Goal: Task Accomplishment & Management: Manage account settings

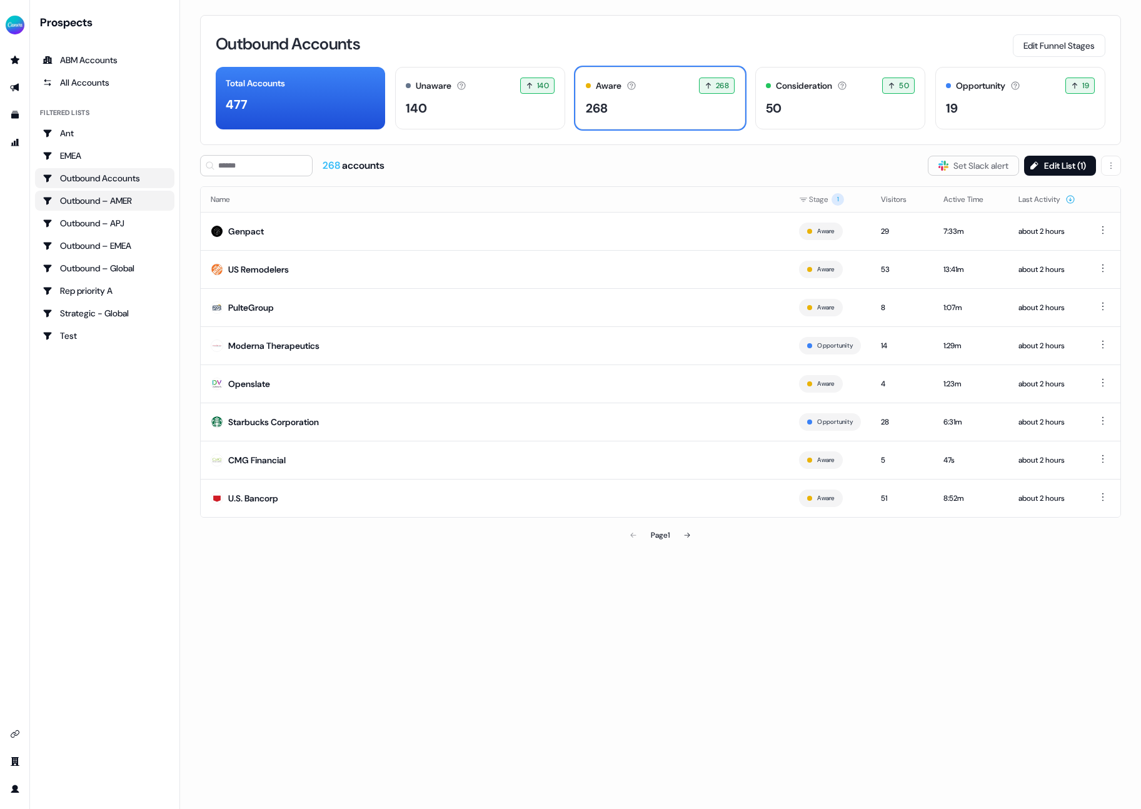
click at [111, 200] on div "Outbound – AMER" at bounding box center [105, 200] width 124 height 13
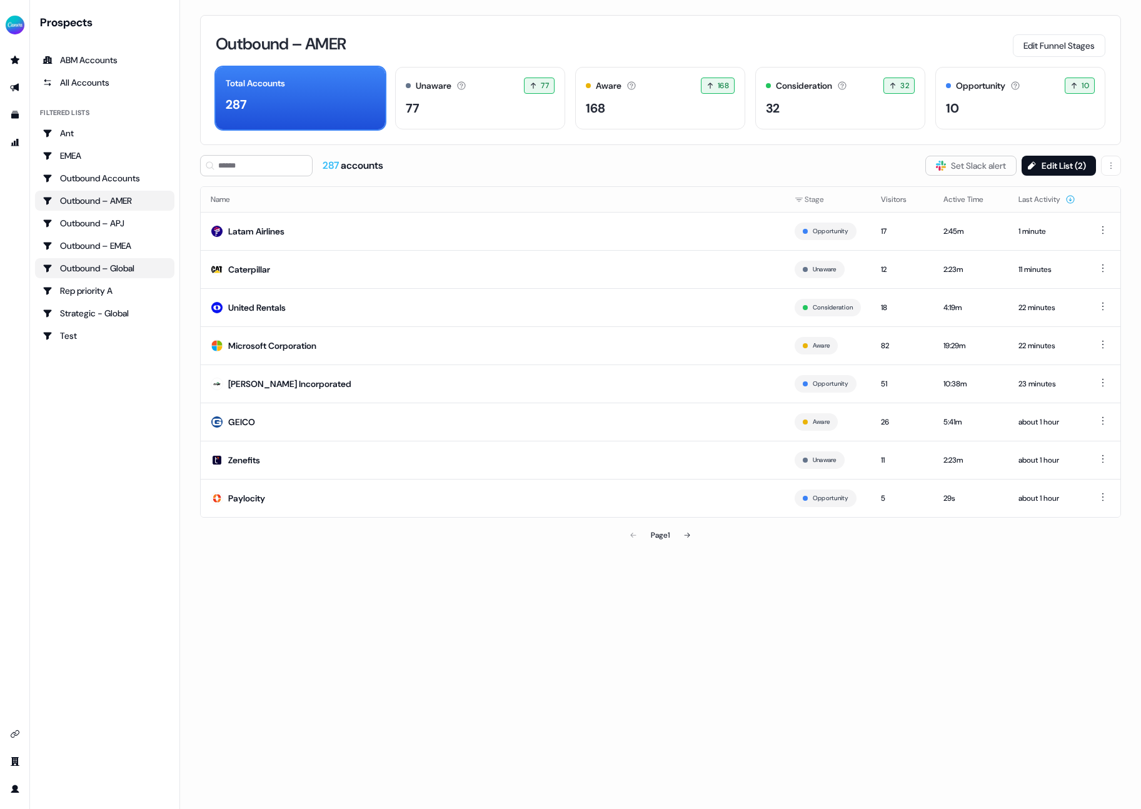
click at [128, 269] on div "Outbound – Global" at bounding box center [105, 268] width 124 height 13
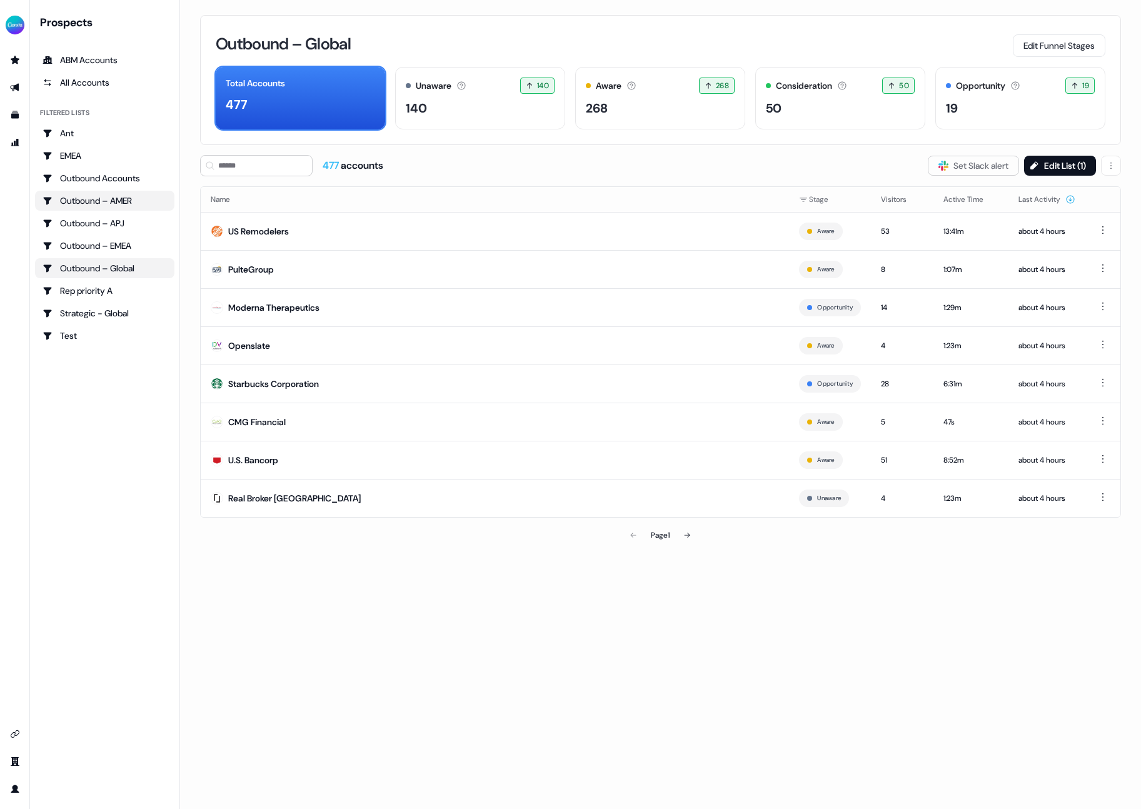
click at [135, 198] on div "Outbound – AMER" at bounding box center [105, 200] width 124 height 13
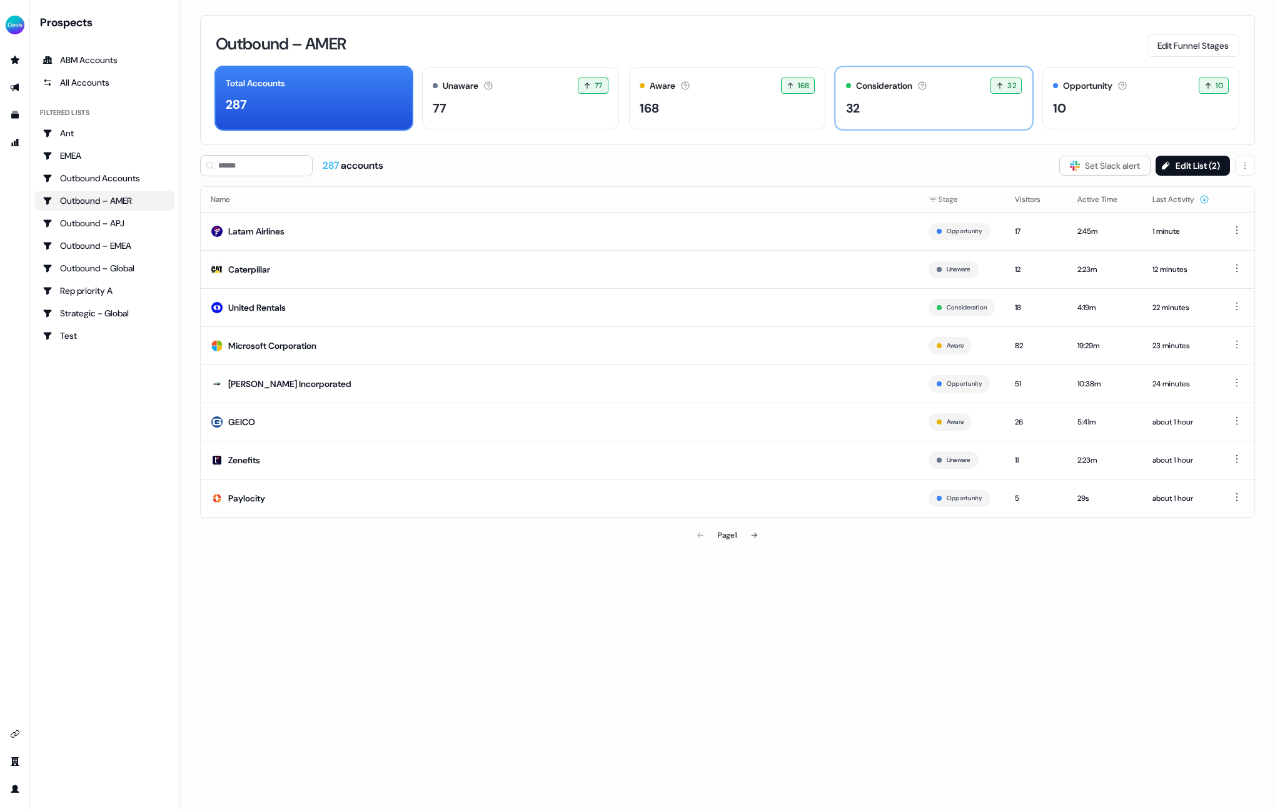
click at [915, 93] on div "Consideration Accounts with 25+ minutes of usage and 2+ visitors in the last 60…" at bounding box center [934, 86] width 176 height 16
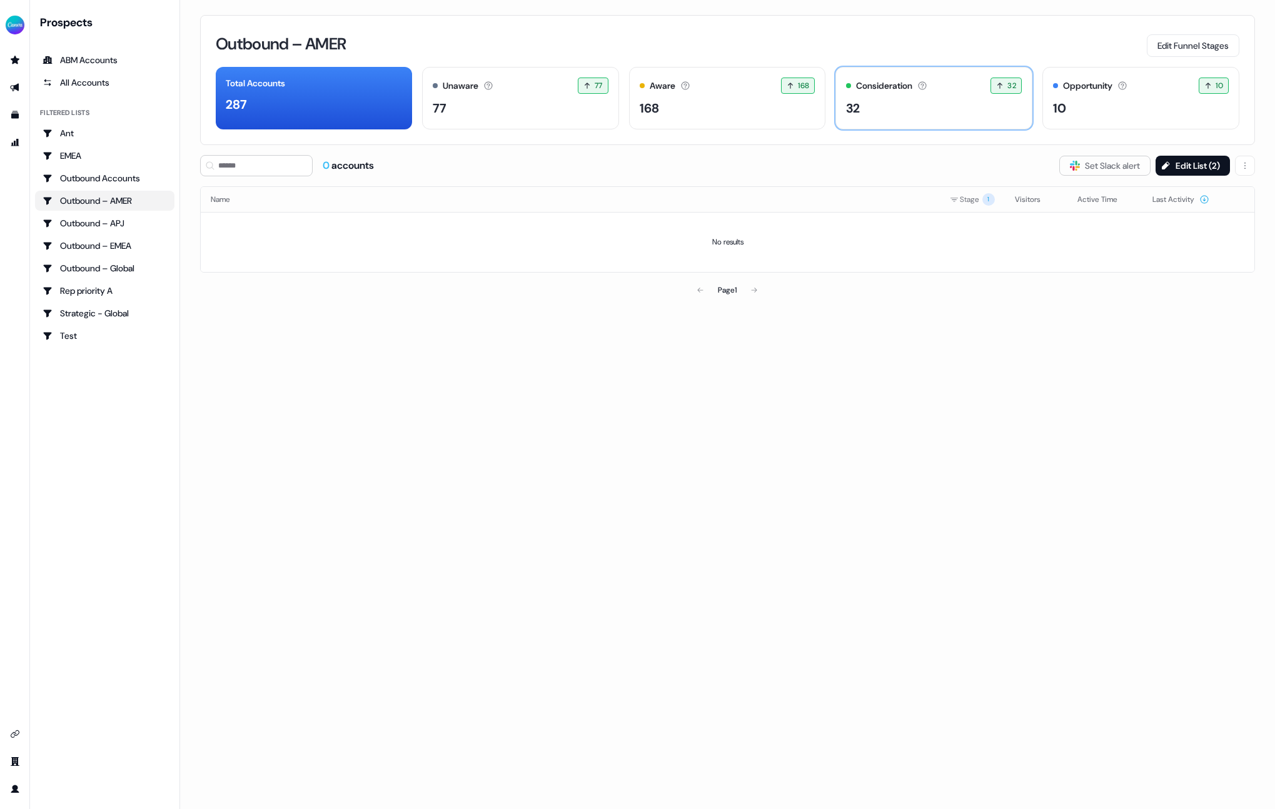
click at [895, 106] on div "32" at bounding box center [934, 108] width 176 height 19
click at [1140, 163] on button "Edit List ( 2 )" at bounding box center [1192, 166] width 74 height 20
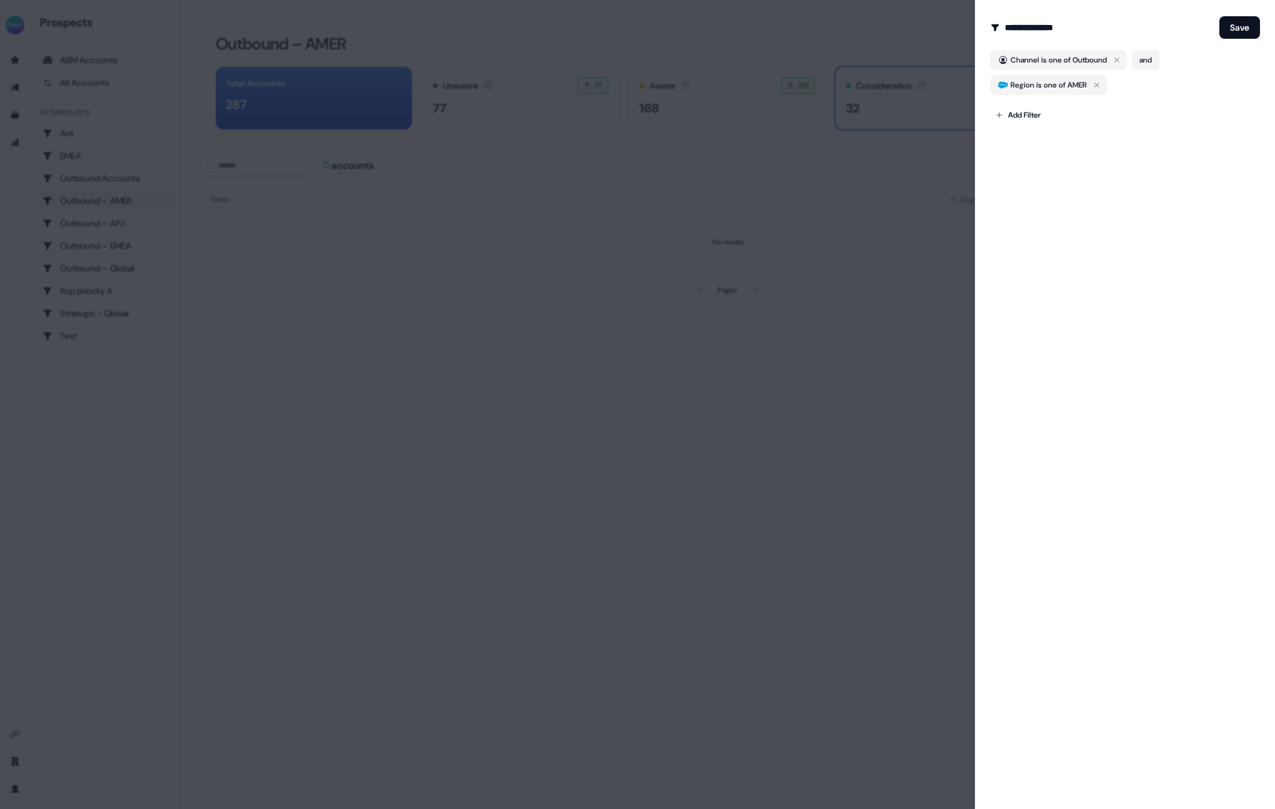
click at [832, 218] on div at bounding box center [637, 404] width 1275 height 809
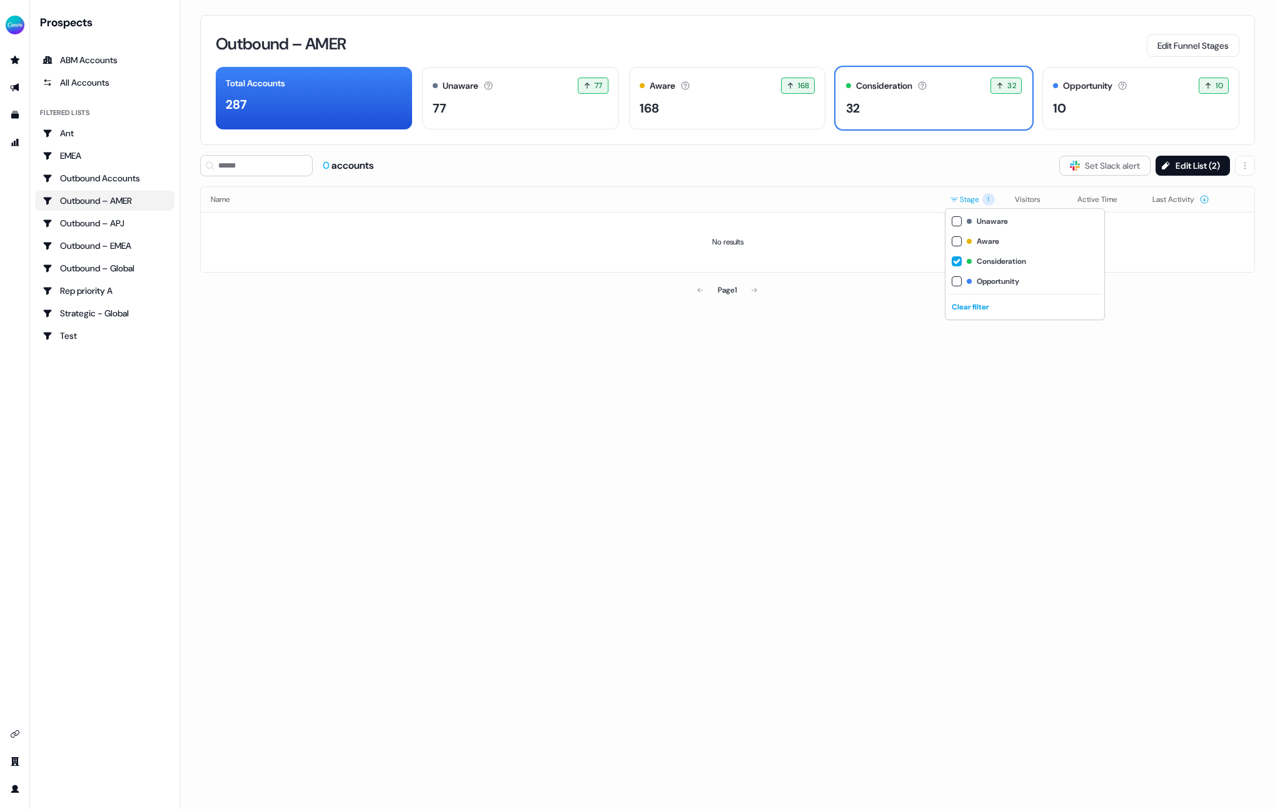
click at [978, 199] on html "For the best experience switch devices to a bigger screen. Go to [DOMAIN_NAME] …" at bounding box center [637, 404] width 1275 height 809
click at [966, 306] on div "Clear filter" at bounding box center [1025, 307] width 154 height 20
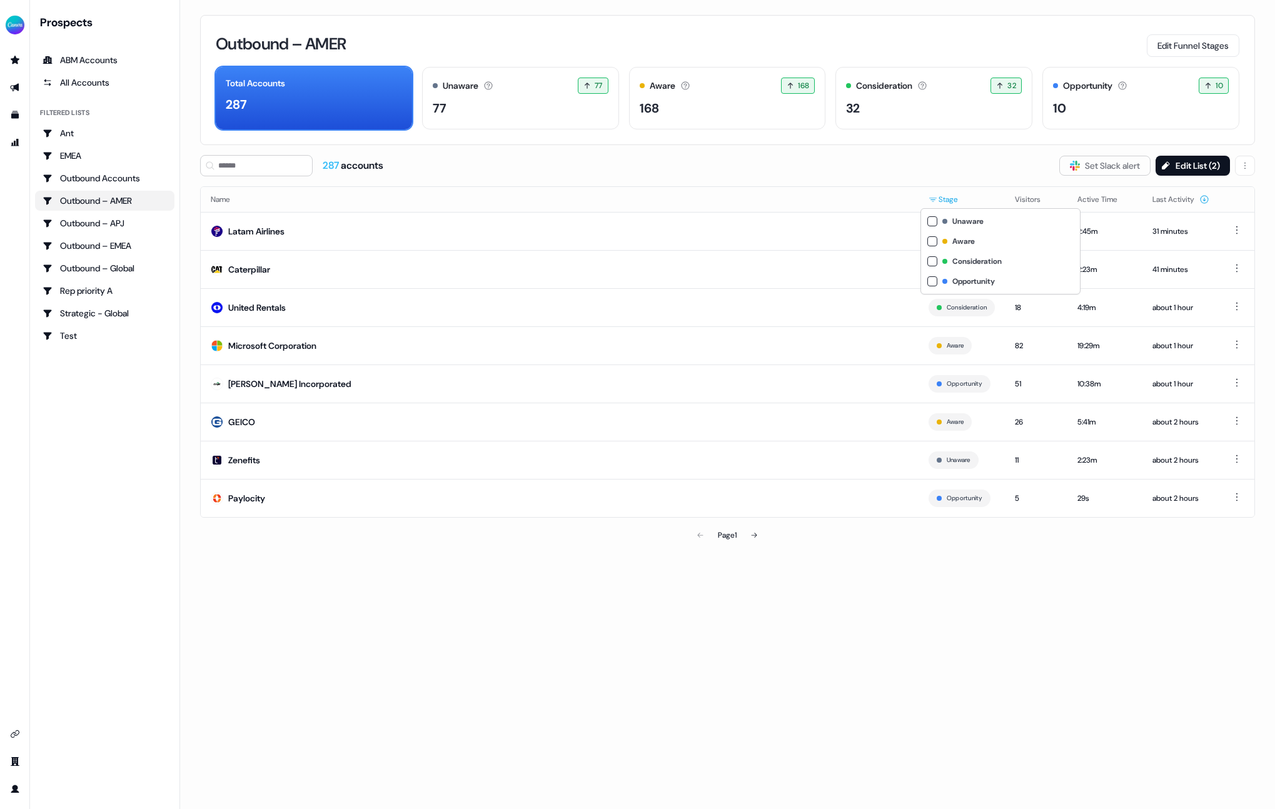
click at [940, 196] on html "For the best experience switch devices to a bigger screen. Go to Userled.io Pro…" at bounding box center [637, 404] width 1275 height 809
click at [930, 261] on button "button" at bounding box center [932, 261] width 10 height 10
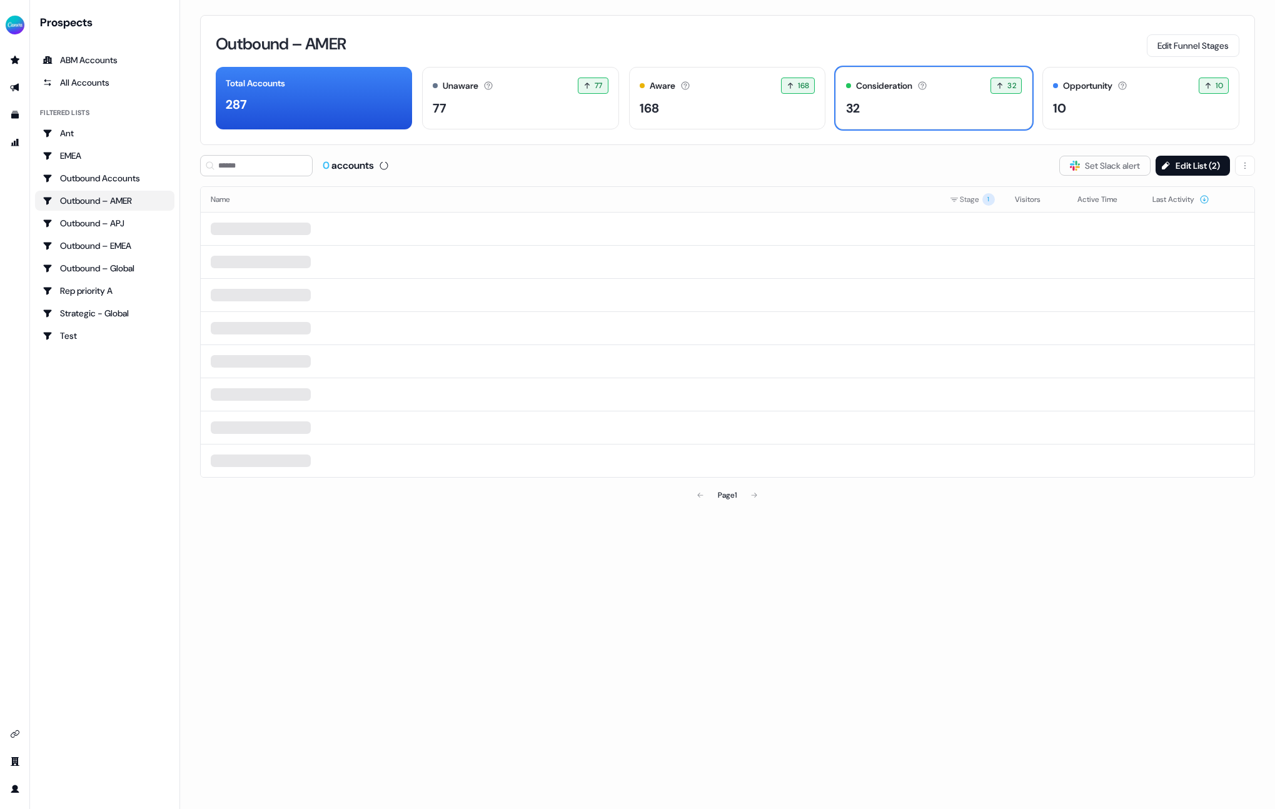
click at [903, 178] on html "For the best experience switch devices to a bigger screen. Go to [DOMAIN_NAME] …" at bounding box center [637, 404] width 1275 height 809
click at [286, 102] on div "287" at bounding box center [314, 104] width 176 height 19
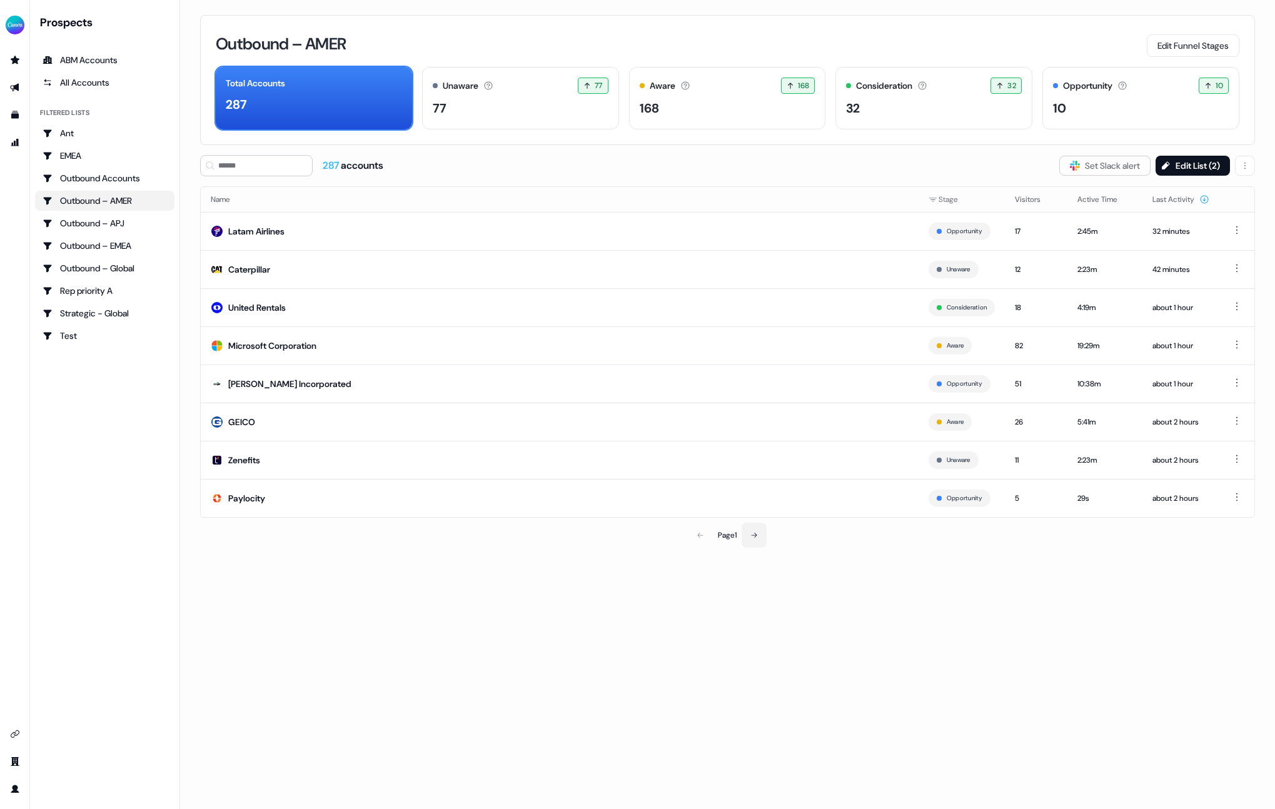
click at [758, 536] on icon at bounding box center [754, 535] width 8 height 8
click at [1022, 193] on button "Visitors" at bounding box center [1035, 199] width 41 height 23
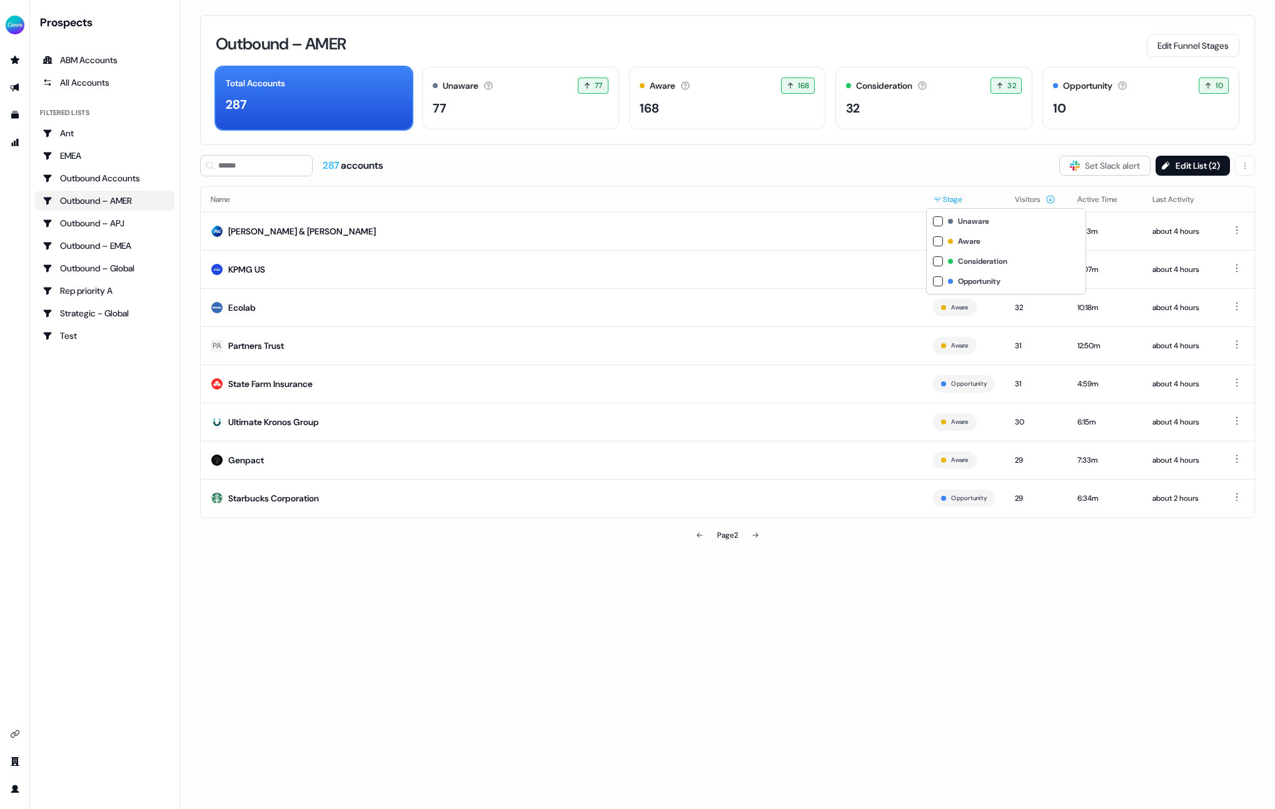
click at [954, 198] on html "For the best experience switch devices to a bigger screen. Go to Userled.io Pro…" at bounding box center [637, 404] width 1275 height 809
click at [940, 266] on div "Consideration" at bounding box center [1006, 261] width 154 height 20
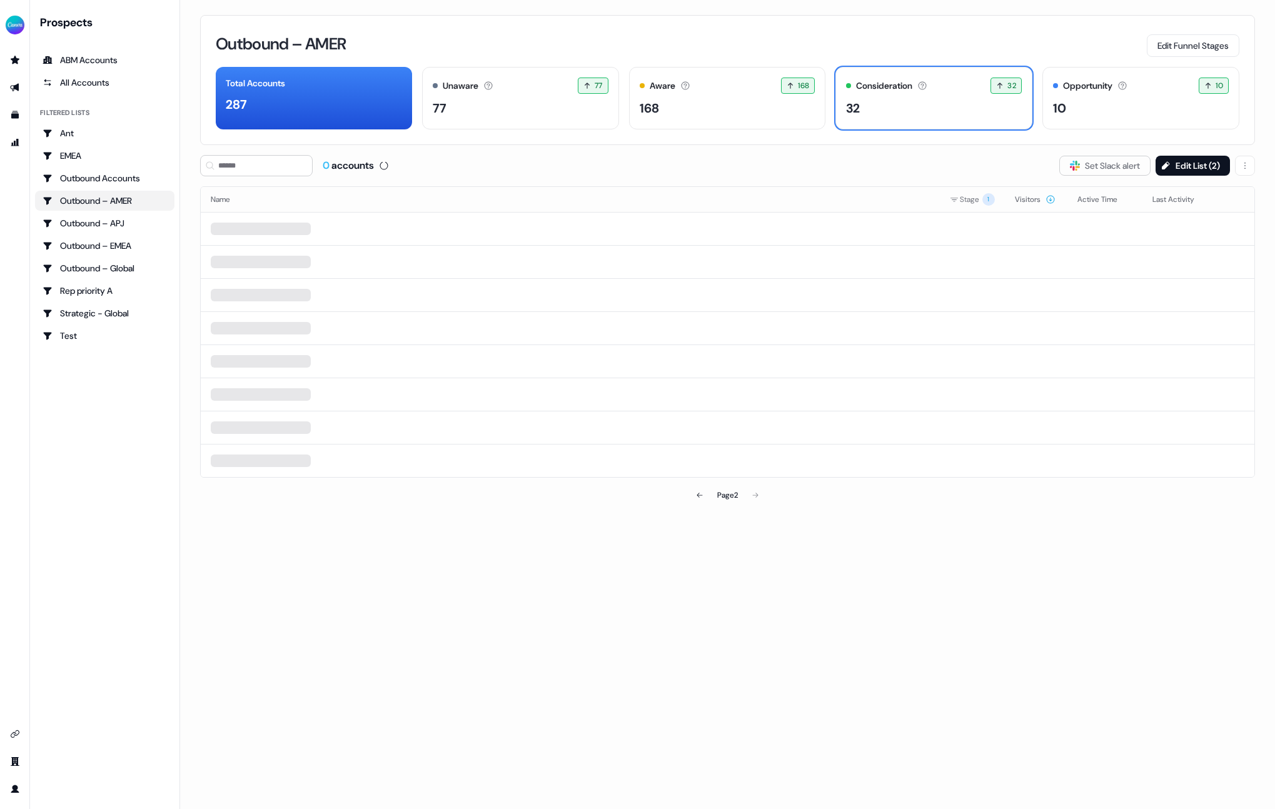
click at [881, 183] on html "For the best experience switch devices to a bigger screen. Go to [DOMAIN_NAME] …" at bounding box center [637, 404] width 1275 height 809
click at [1213, 48] on button "Edit Funnel Stages" at bounding box center [1193, 45] width 93 height 23
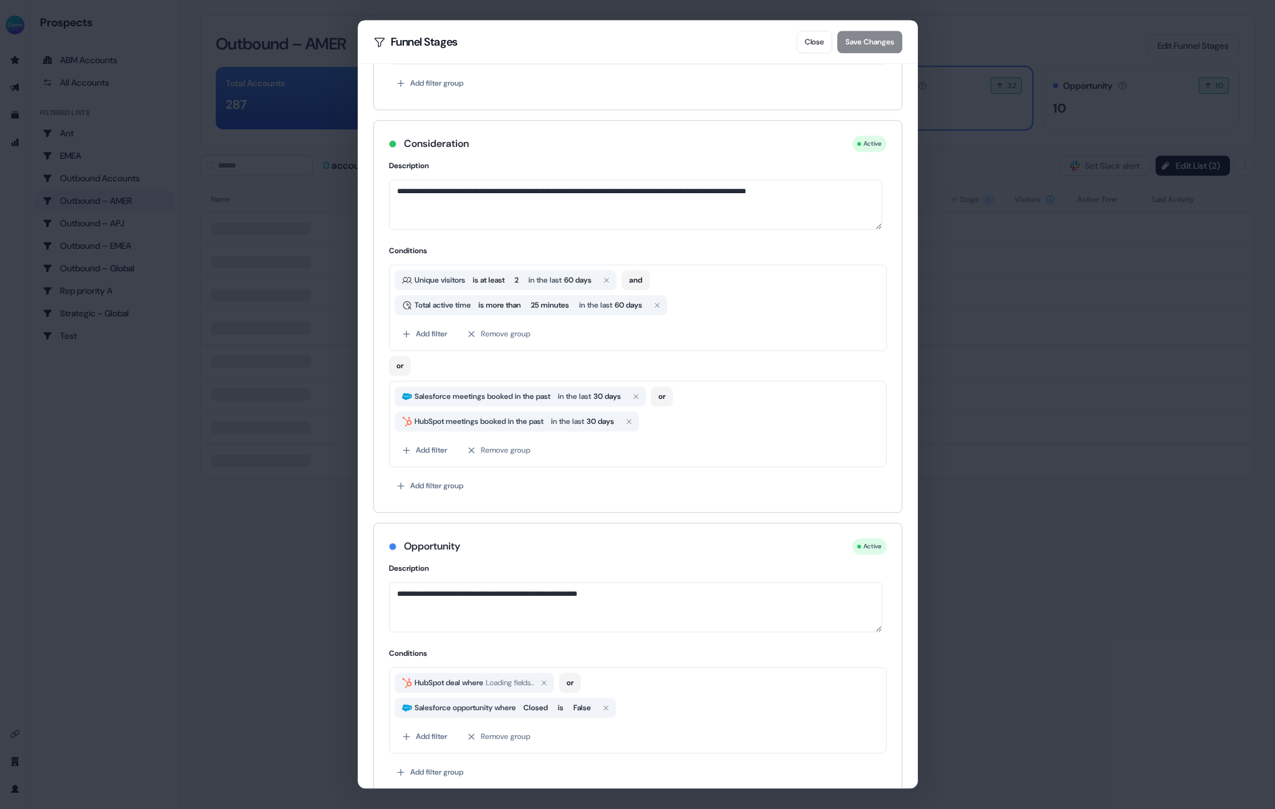
scroll to position [473, 0]
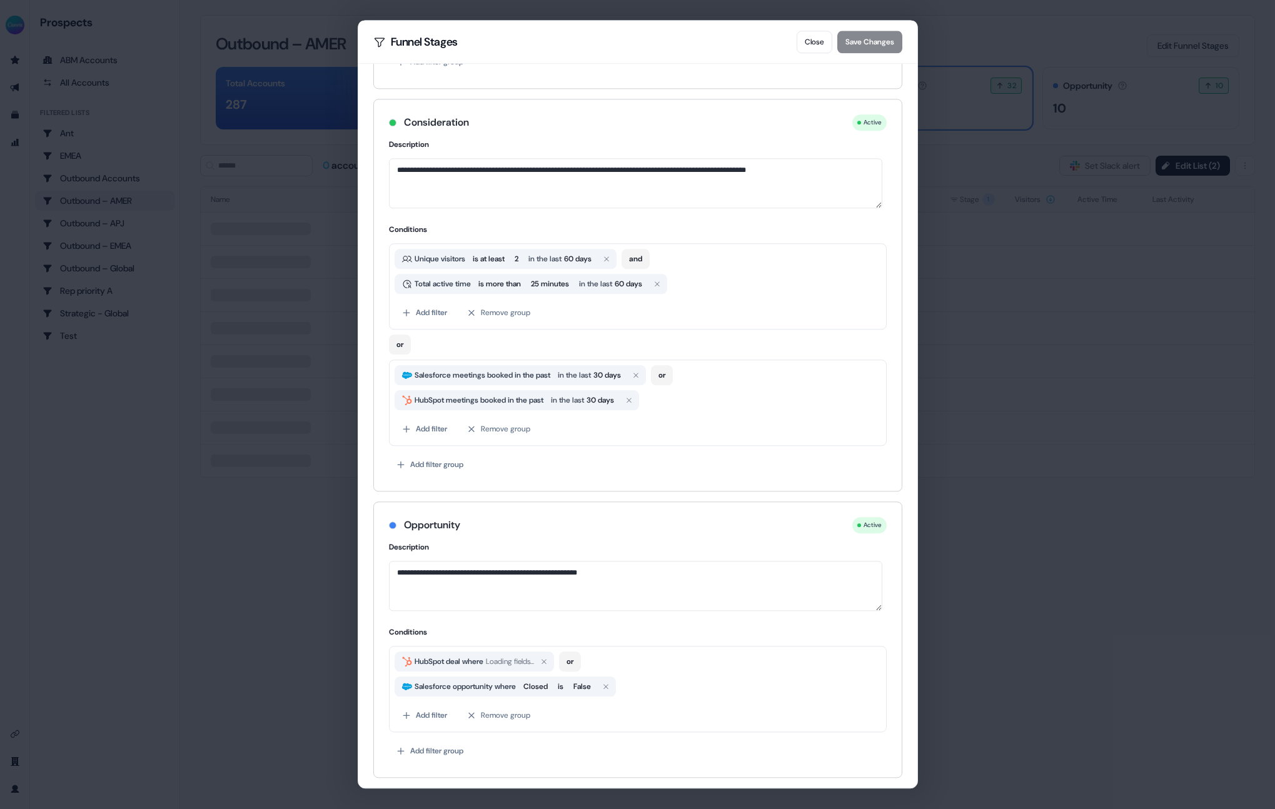
click at [1006, 504] on div "**********" at bounding box center [637, 404] width 1275 height 809
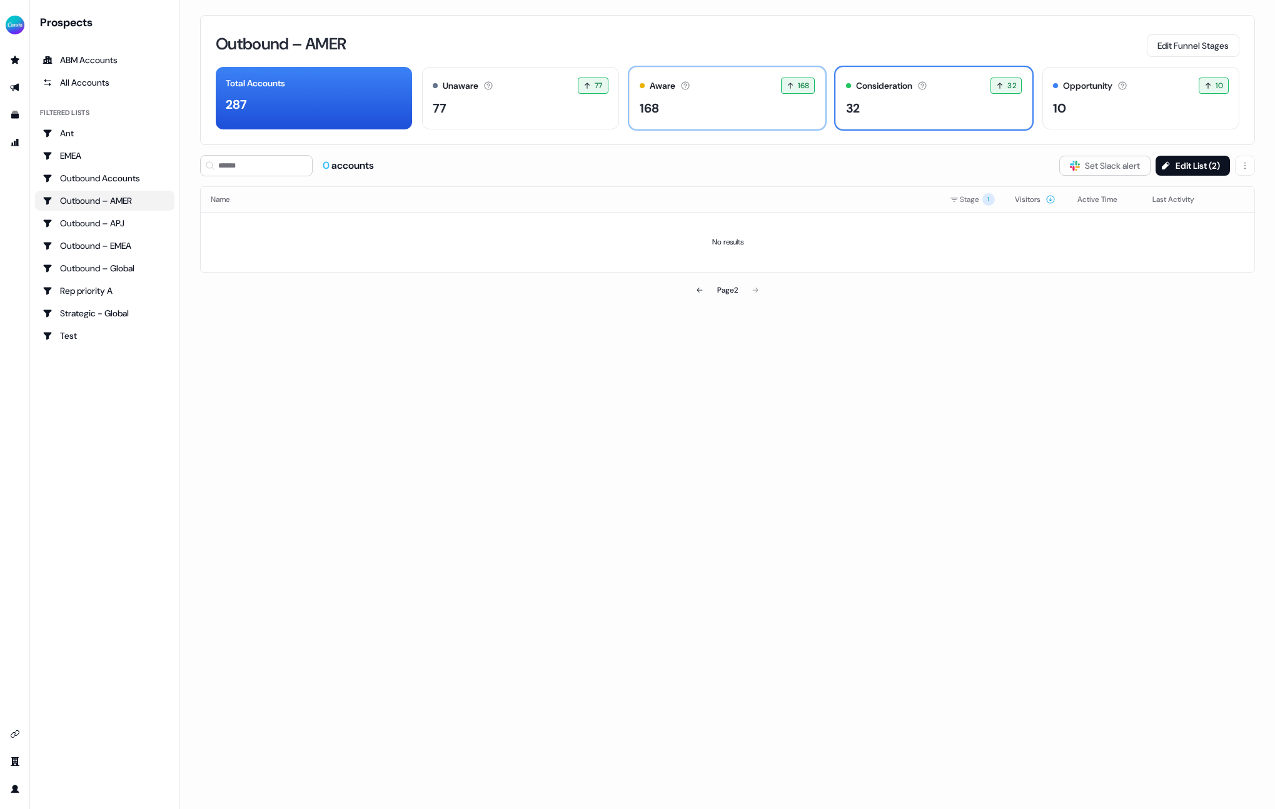
click at [653, 85] on div "Aware" at bounding box center [663, 85] width 26 height 13
click at [883, 101] on div "32" at bounding box center [934, 108] width 176 height 19
click at [373, 103] on div "287" at bounding box center [314, 104] width 176 height 19
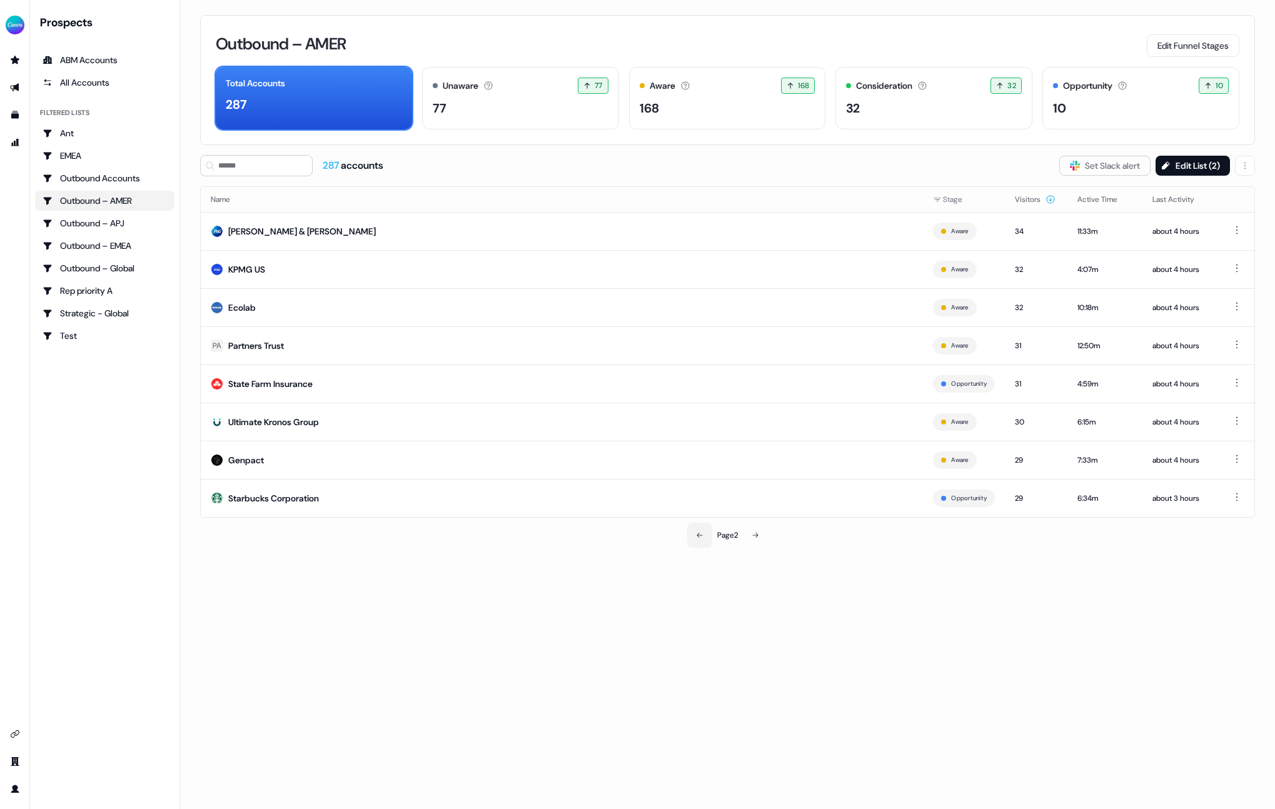
click at [690, 536] on button at bounding box center [699, 535] width 25 height 25
